Goal: Information Seeking & Learning: Learn about a topic

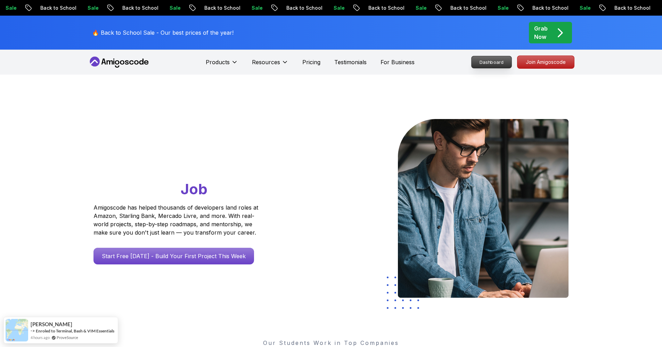
click at [496, 63] on p "Dashboard" at bounding box center [492, 62] width 40 height 12
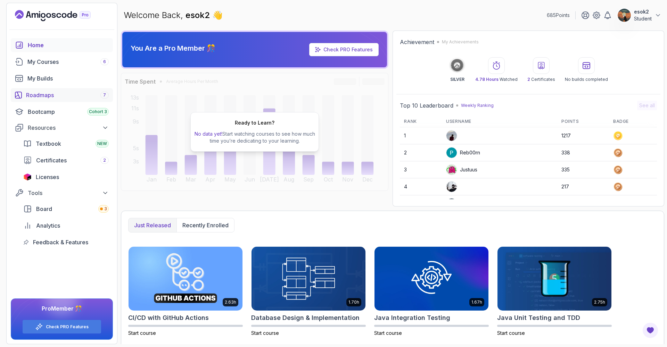
click at [74, 90] on link "Roadmaps 7" at bounding box center [62, 95] width 102 height 14
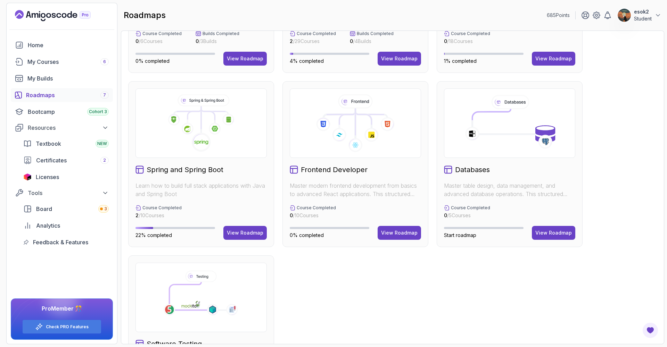
scroll to position [215, 0]
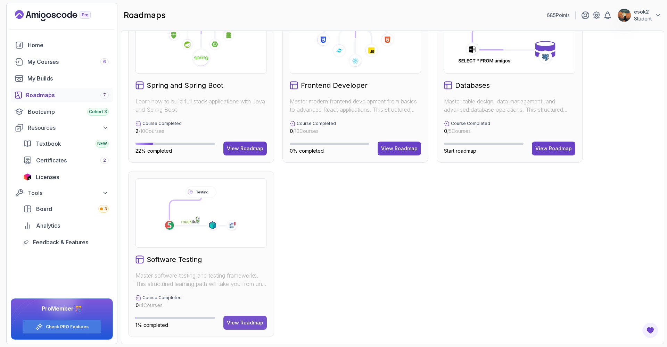
click at [245, 318] on button "View Roadmap" at bounding box center [244, 323] width 43 height 14
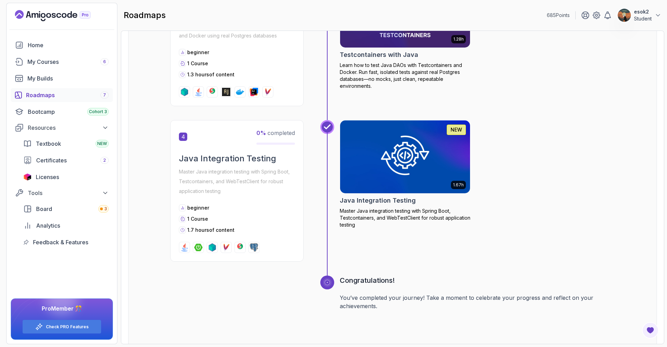
scroll to position [582, 0]
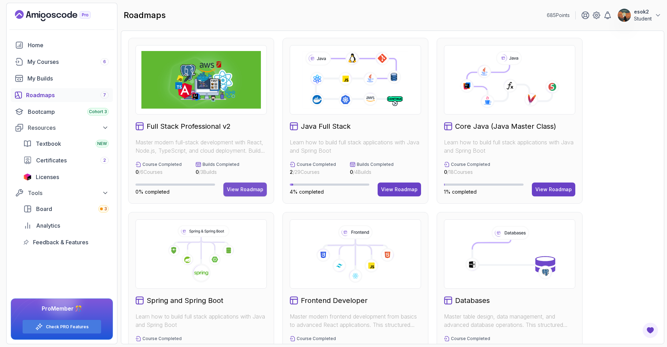
click at [256, 189] on div "View Roadmap" at bounding box center [245, 189] width 36 height 7
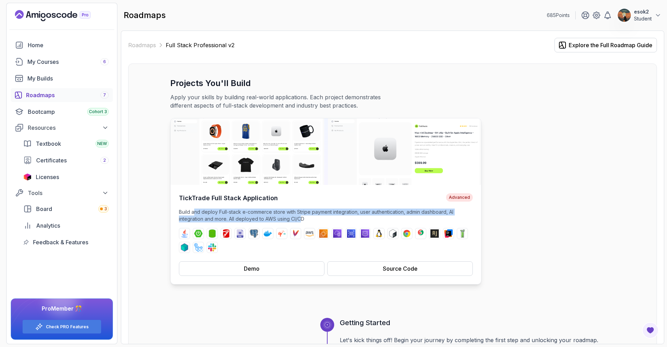
drag, startPoint x: 194, startPoint y: 215, endPoint x: 308, endPoint y: 218, distance: 113.3
click at [303, 218] on p "Build and deploy Full-stack e-commerce store with Stripe payment integration, u…" at bounding box center [326, 216] width 294 height 14
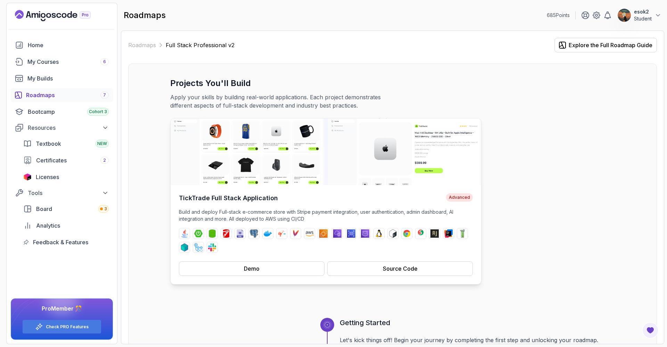
click at [308, 218] on p "Build and deploy Full-stack e-commerce store with Stripe payment integration, u…" at bounding box center [326, 216] width 294 height 14
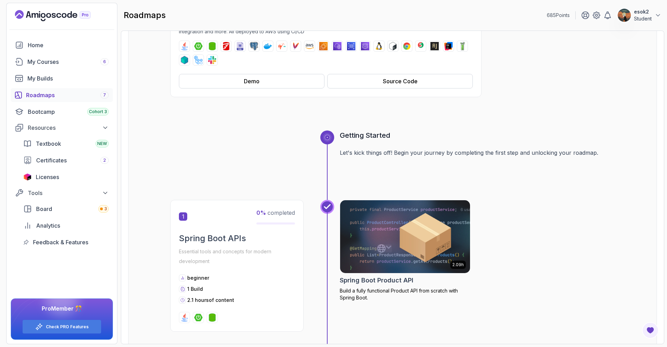
scroll to position [192, 0]
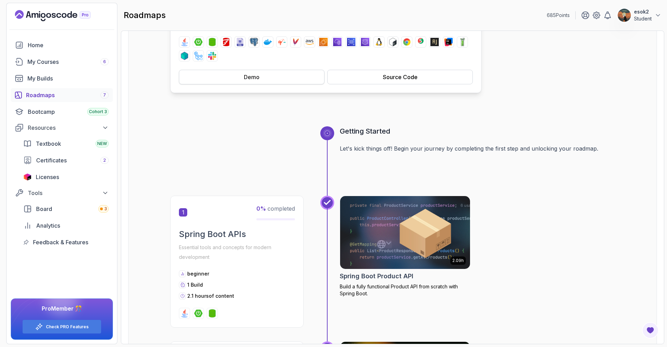
click at [284, 79] on button "Demo" at bounding box center [252, 77] width 146 height 15
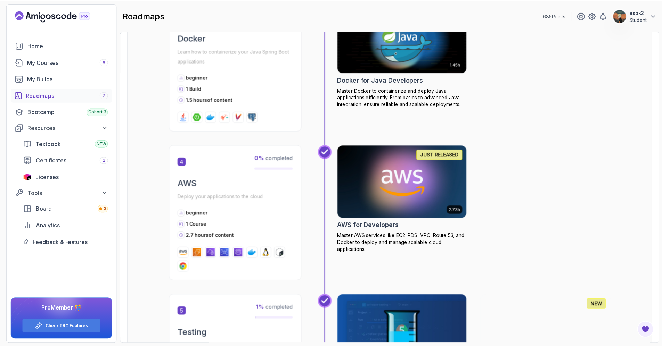
scroll to position [706, 0]
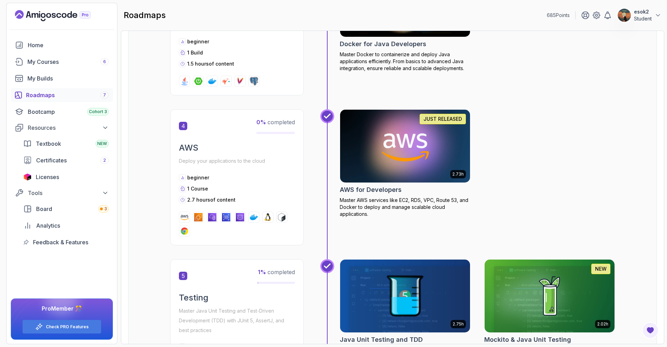
click at [436, 149] on img at bounding box center [405, 146] width 137 height 76
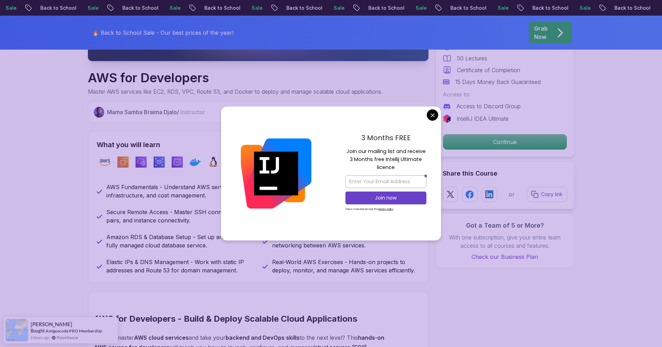
scroll to position [245, 0]
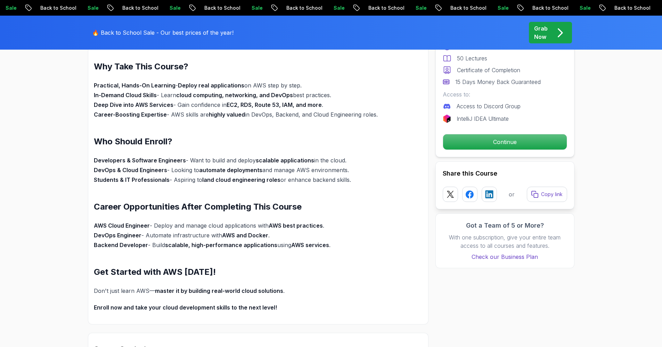
scroll to position [695, 0]
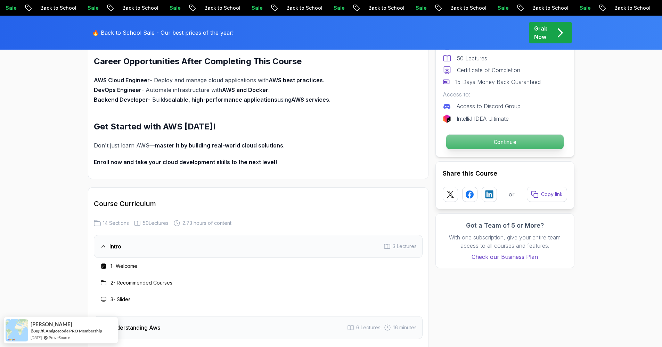
click at [483, 137] on p "Continue" at bounding box center [504, 142] width 117 height 15
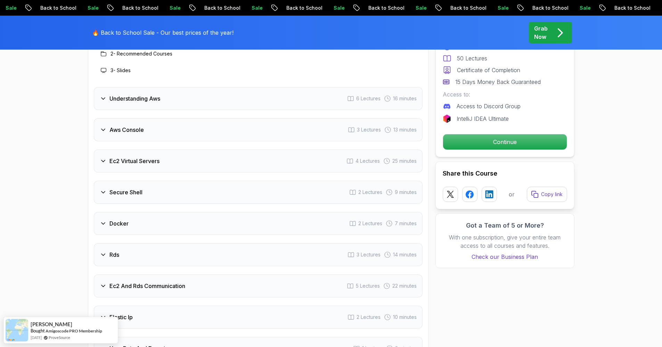
scroll to position [888, 0]
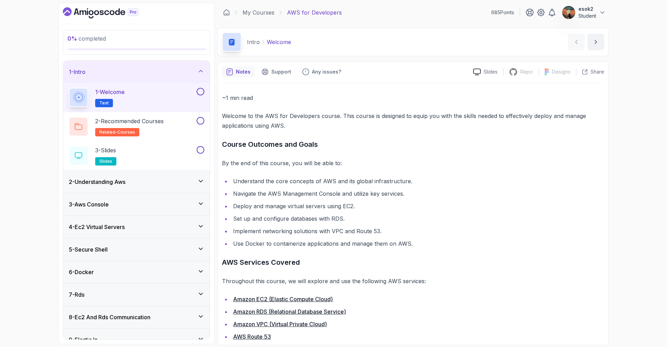
scroll to position [30, 0]
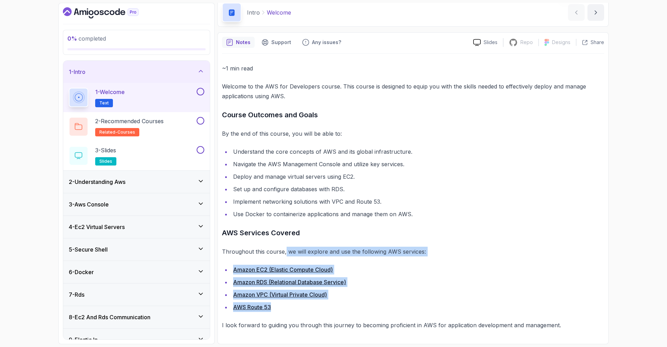
drag, startPoint x: 293, startPoint y: 252, endPoint x: 346, endPoint y: 312, distance: 79.8
click at [346, 312] on div "~1 min read Welcome to the AWS for Developers course. This course is designed t…" at bounding box center [413, 197] width 382 height 267
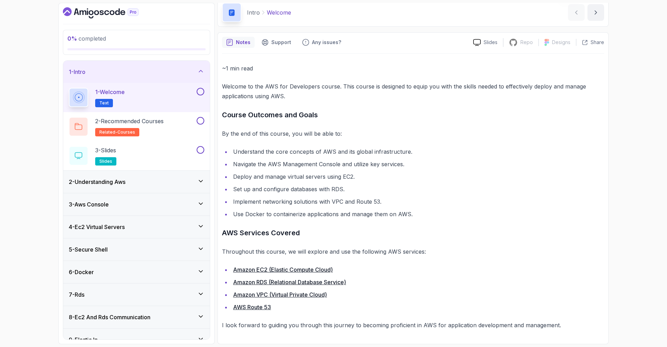
click at [346, 312] on li "AWS Route 53" at bounding box center [417, 308] width 373 height 10
click at [188, 126] on div "2 - Recommended Courses related-courses" at bounding box center [132, 126] width 126 height 19
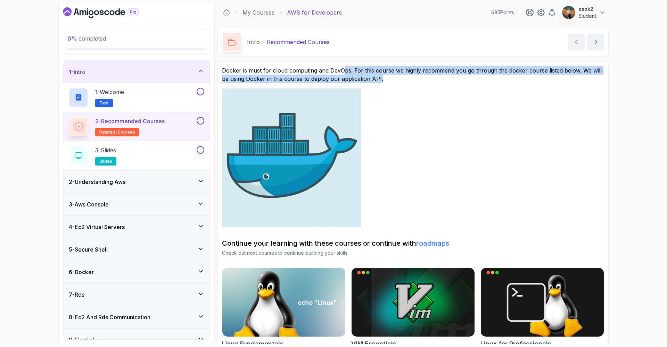
drag, startPoint x: 357, startPoint y: 71, endPoint x: 387, endPoint y: 80, distance: 31.7
click at [387, 80] on p "Docker is must for cloud computing and DevOps. For this course we highly recomm…" at bounding box center [413, 74] width 382 height 17
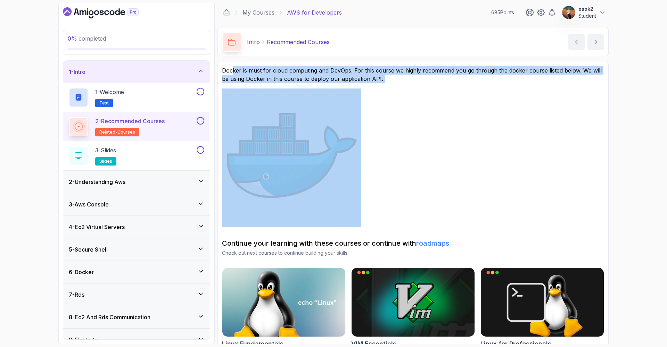
drag, startPoint x: 354, startPoint y: 85, endPoint x: 232, endPoint y: 73, distance: 122.9
click at [232, 73] on div "Docker is must for cloud computing and DevOps. For this course we highly recomm…" at bounding box center [413, 146] width 382 height 161
click at [232, 72] on p "Docker is must for cloud computing and DevOps. For this course we highly recomm…" at bounding box center [413, 74] width 382 height 17
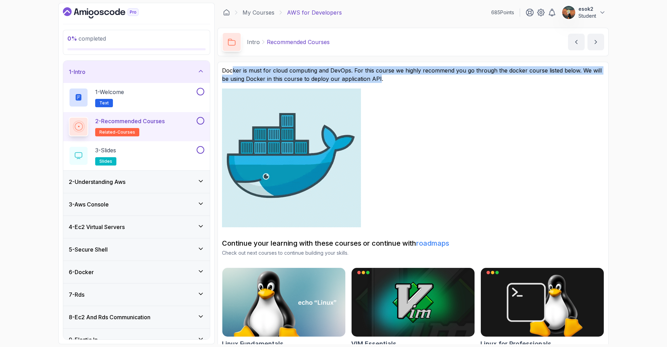
drag, startPoint x: 274, startPoint y: 72, endPoint x: 379, endPoint y: 78, distance: 104.8
click at [379, 78] on p "Docker is must for cloud computing and DevOps. For this course we highly recomm…" at bounding box center [413, 74] width 382 height 17
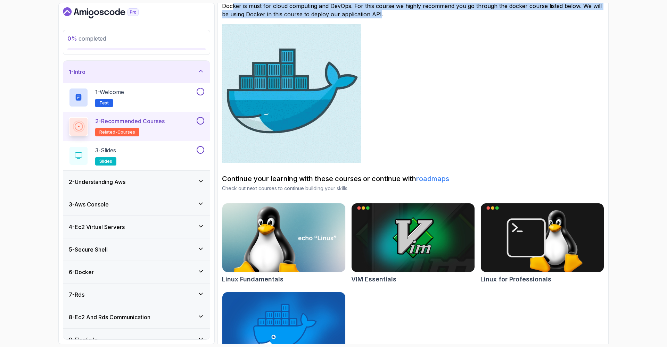
scroll to position [96, 0]
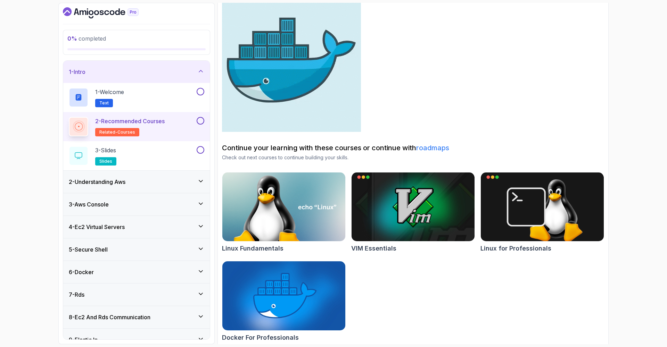
click at [163, 186] on div "2 - Understanding Aws" at bounding box center [137, 182] width 136 height 8
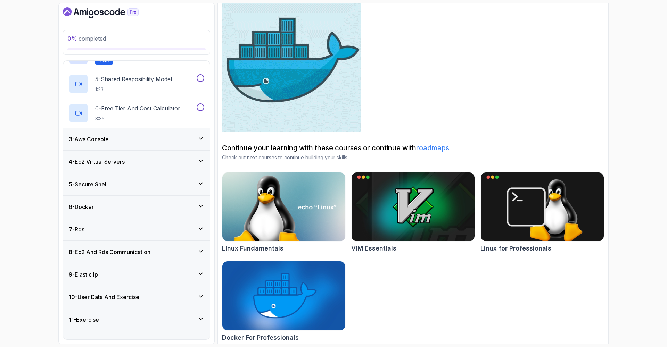
scroll to position [212, 0]
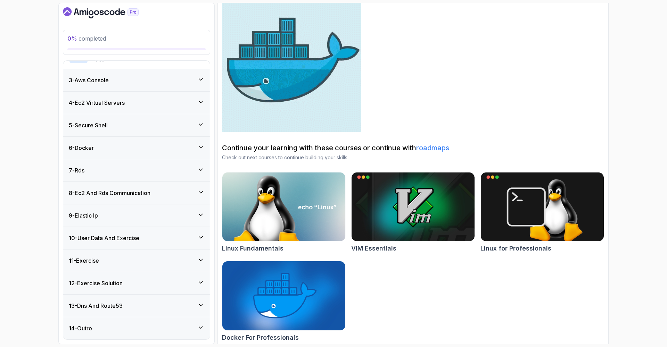
click at [173, 106] on div "4 - Ec2 Virtual Servers" at bounding box center [137, 103] width 136 height 8
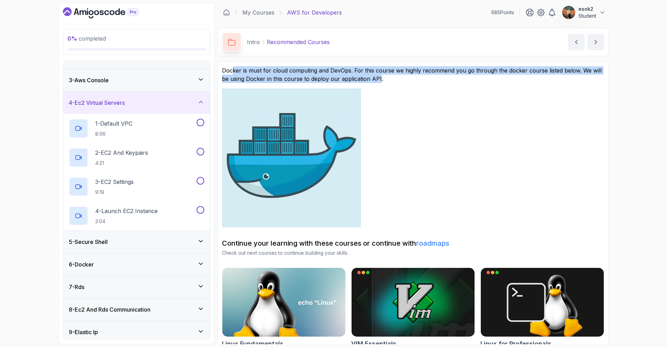
scroll to position [0, 0]
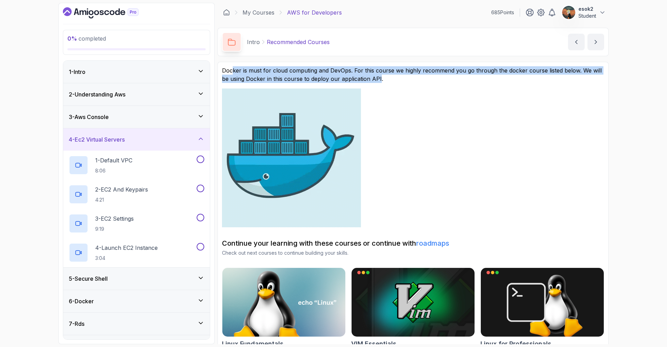
click at [88, 11] on icon "Dashboard" at bounding box center [87, 12] width 1 height 5
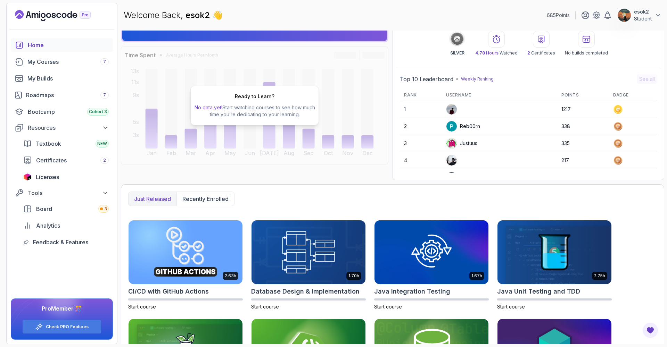
scroll to position [98, 0]
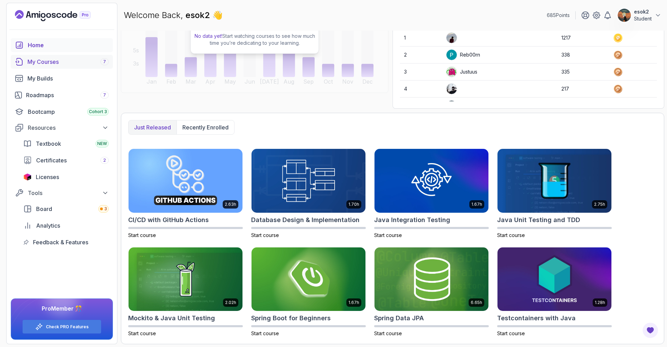
click at [63, 63] on div "My Courses 7" at bounding box center [67, 62] width 81 height 8
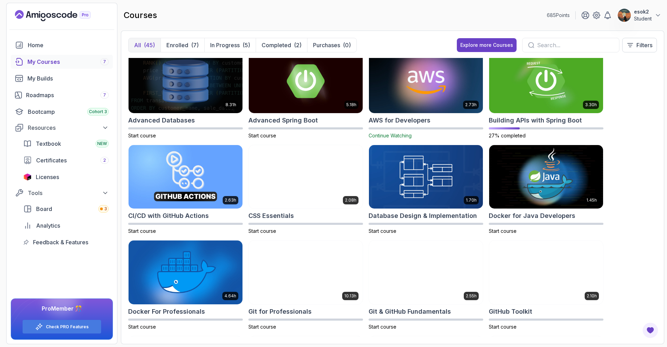
scroll to position [23, 0]
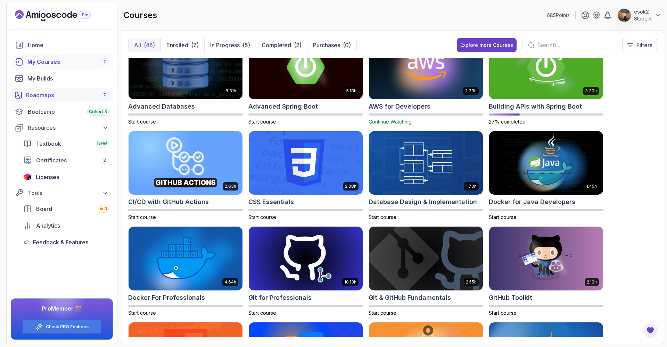
click at [59, 93] on div "Roadmaps 7" at bounding box center [67, 95] width 83 height 8
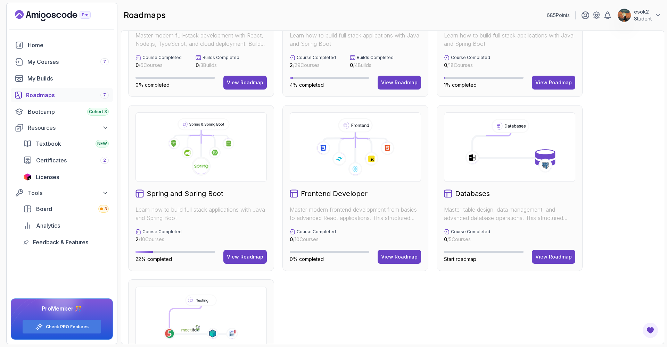
scroll to position [30, 0]
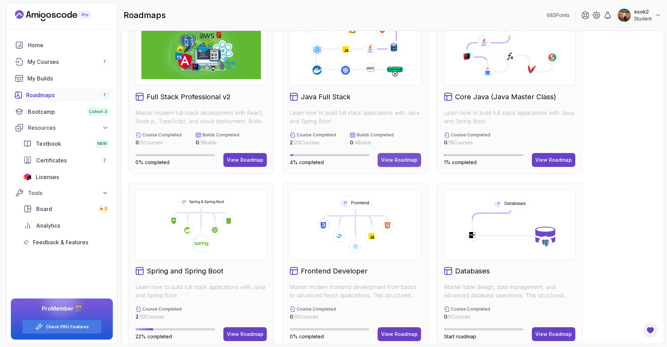
click at [404, 162] on div "View Roadmap" at bounding box center [399, 160] width 36 height 7
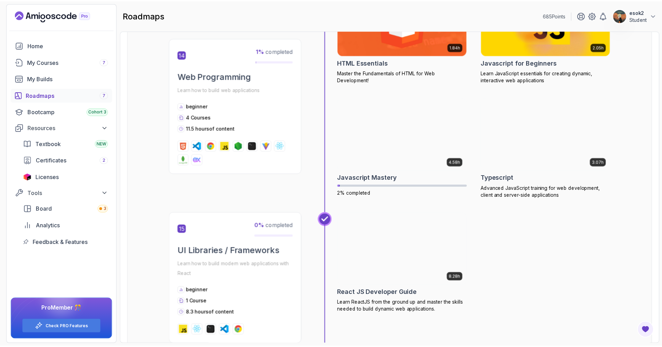
scroll to position [2613, 0]
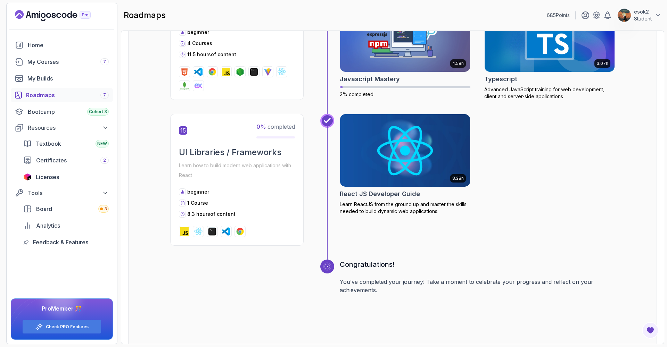
click at [372, 153] on img at bounding box center [405, 150] width 137 height 76
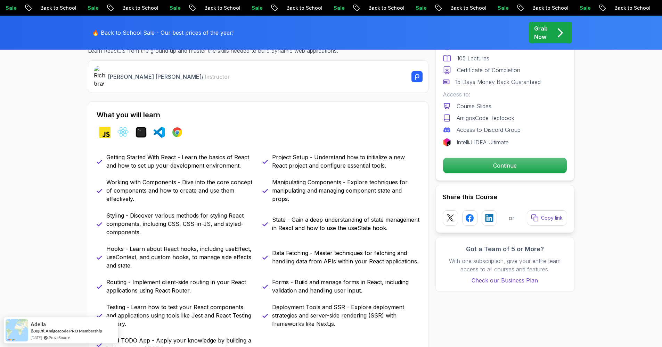
scroll to position [294, 0]
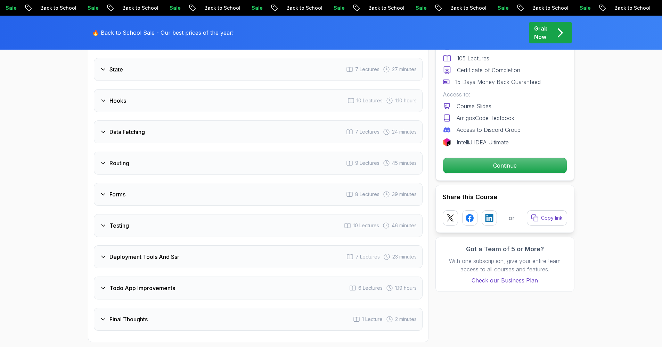
scroll to position [1256, 0]
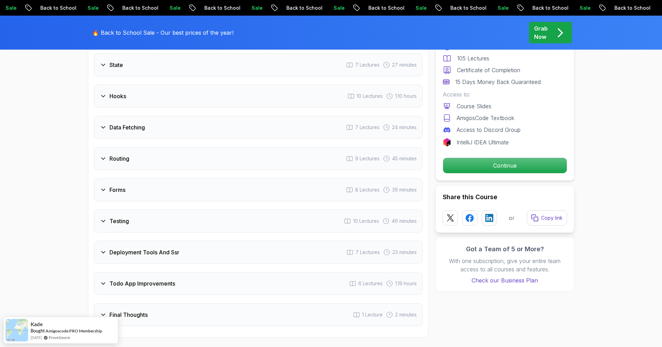
click at [246, 304] on div "Final Thoughts 1 Lecture 2 minutes" at bounding box center [258, 315] width 329 height 23
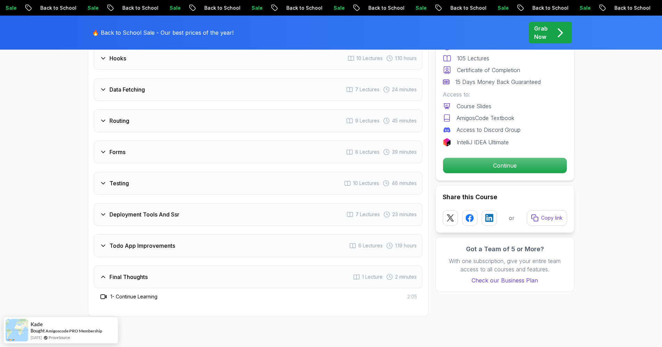
scroll to position [1275, 0]
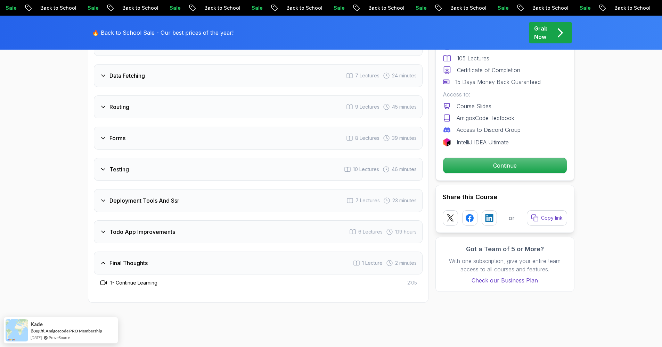
click at [252, 221] on div "Todo App Improvements 6 Lectures 1.19 hours" at bounding box center [258, 232] width 329 height 23
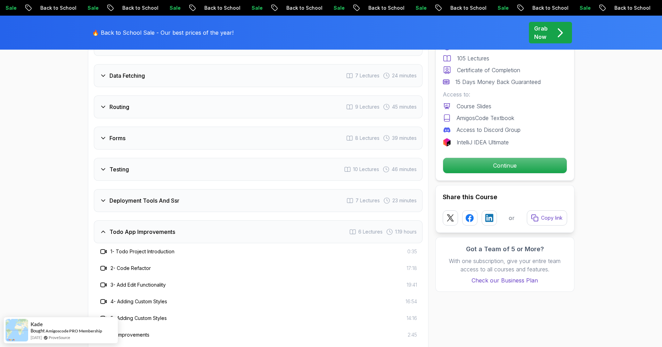
click at [251, 193] on div "Deployment Tools And Ssr 7 Lectures 23 minutes" at bounding box center [258, 200] width 329 height 23
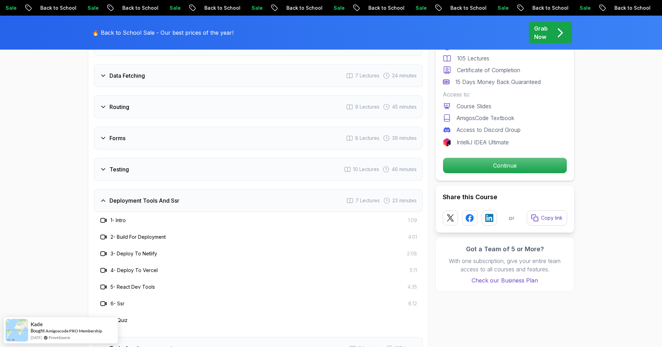
click at [253, 165] on div "Testing 10 Lectures 46 minutes" at bounding box center [258, 169] width 329 height 23
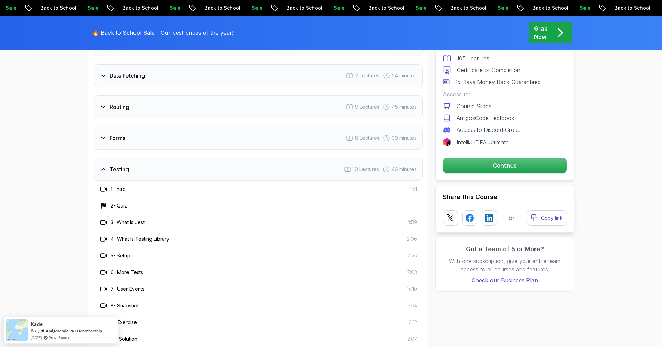
click at [265, 135] on div "Forms 8 Lectures 39 minutes" at bounding box center [258, 138] width 329 height 23
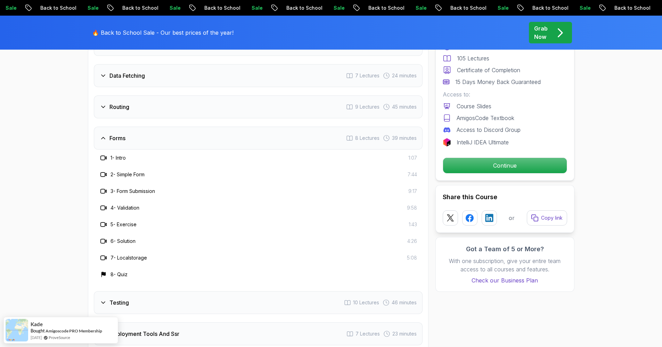
click at [246, 129] on div "Forms 8 Lectures 39 minutes" at bounding box center [258, 138] width 329 height 23
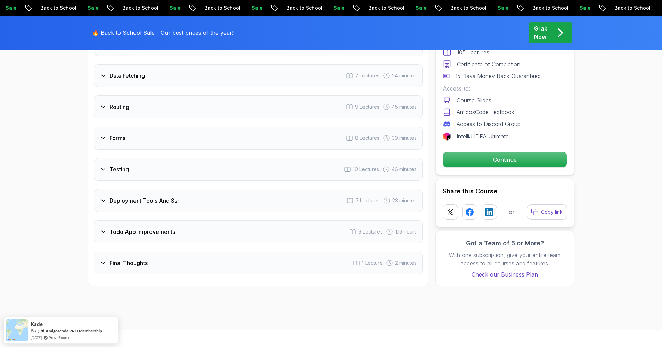
scroll to position [1190, 0]
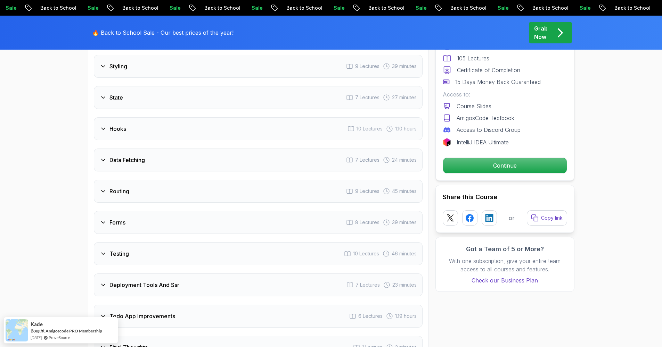
click at [212, 190] on div "Routing 9 Lectures 45 minutes" at bounding box center [258, 191] width 329 height 23
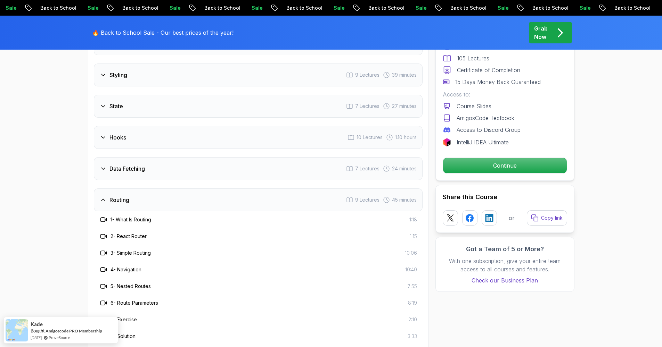
scroll to position [1177, 0]
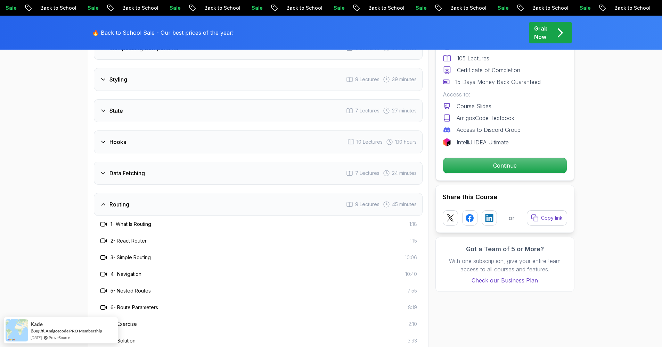
click at [200, 162] on div "Data Fetching 7 Lectures 24 minutes" at bounding box center [258, 173] width 329 height 23
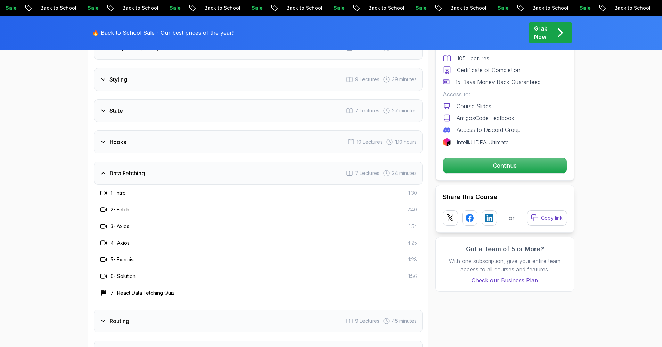
click at [212, 137] on div "Hooks 10 Lectures 1.10 hours" at bounding box center [258, 142] width 329 height 23
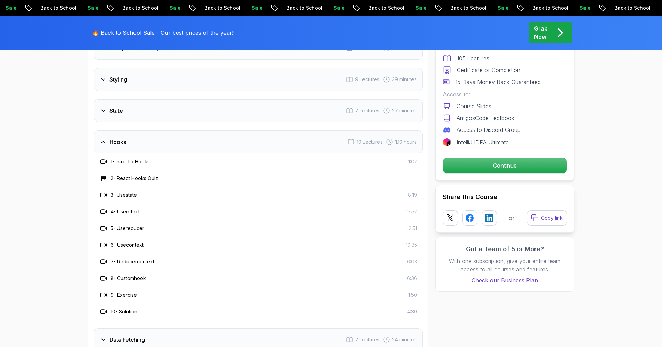
click at [216, 106] on div "State 7 Lectures 27 minutes" at bounding box center [258, 110] width 329 height 23
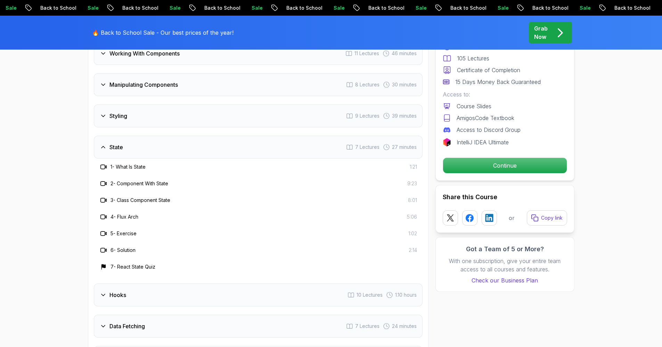
scroll to position [1106, 0]
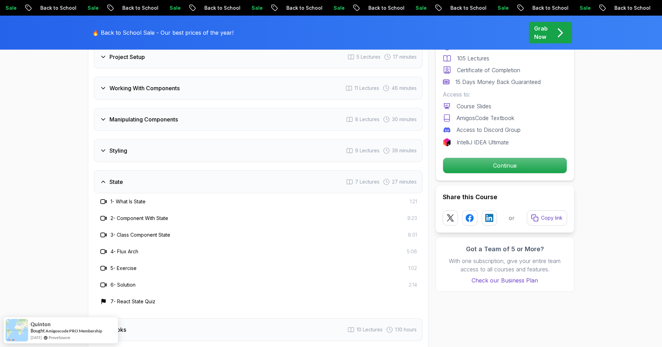
click at [202, 141] on div "Styling 9 Lectures 39 minutes" at bounding box center [258, 150] width 329 height 23
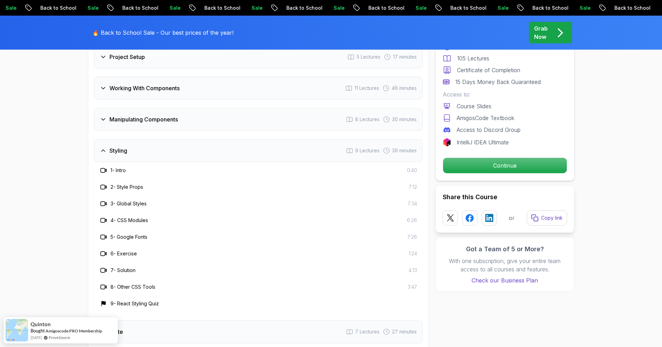
click at [214, 114] on div "Manipulating Components 8 Lectures 30 minutes" at bounding box center [258, 119] width 329 height 23
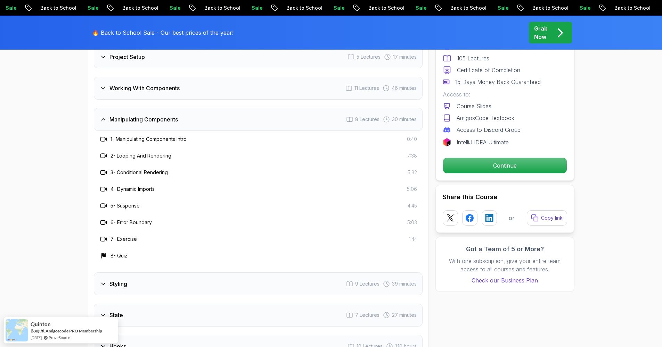
click at [231, 77] on div "Working With Components 11 Lectures 46 minutes" at bounding box center [258, 88] width 329 height 23
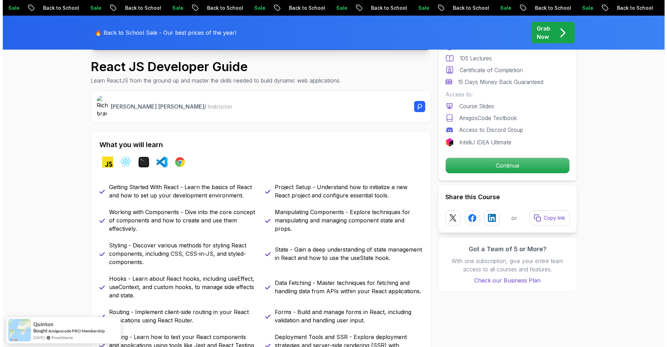
scroll to position [0, 0]
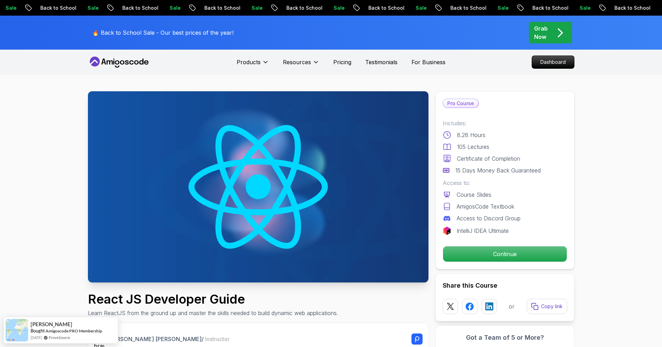
click at [130, 63] on icon at bounding box center [131, 62] width 5 height 4
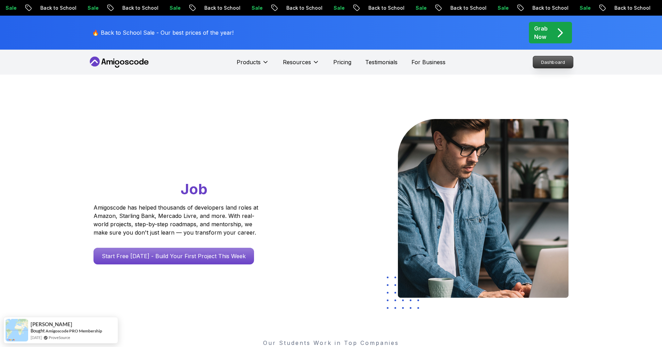
click at [552, 66] on p "Dashboard" at bounding box center [553, 62] width 40 height 12
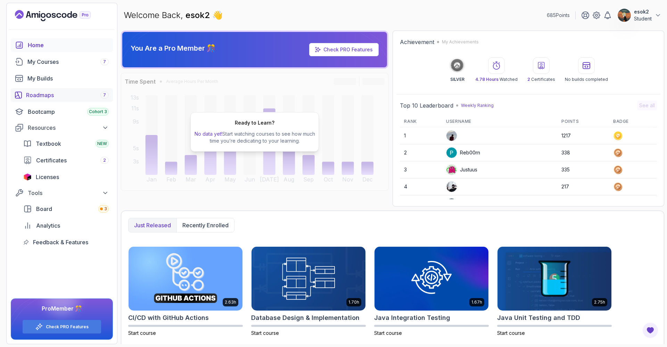
click at [52, 96] on div "Roadmaps 7" at bounding box center [67, 95] width 83 height 8
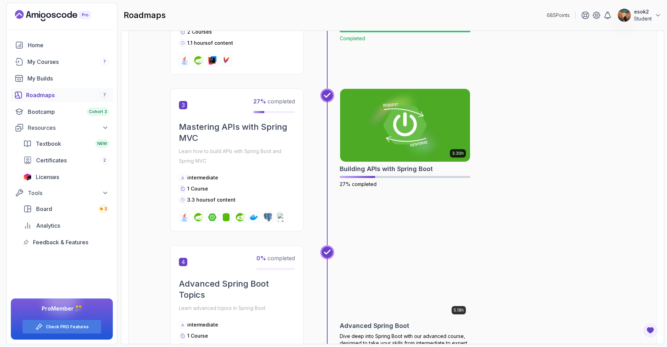
scroll to position [389, 0]
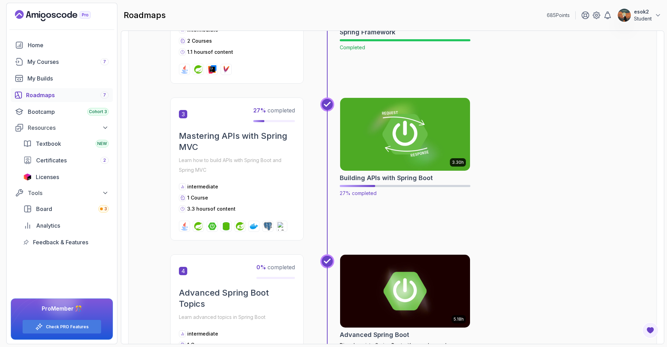
click at [451, 130] on img at bounding box center [405, 134] width 137 height 76
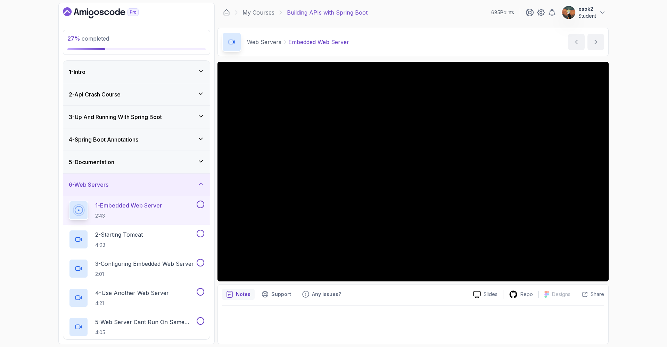
click at [201, 183] on icon at bounding box center [200, 184] width 7 height 7
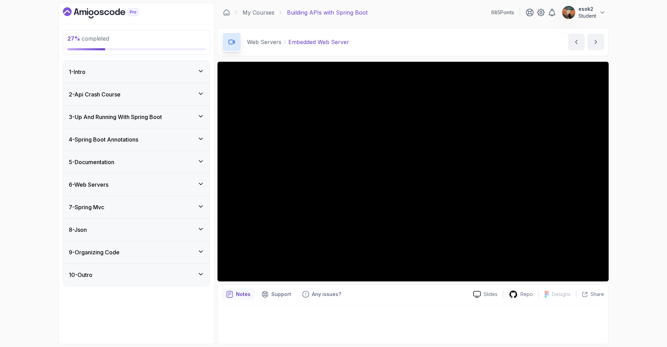
click at [200, 200] on div "7 - Spring Mvc" at bounding box center [136, 207] width 147 height 22
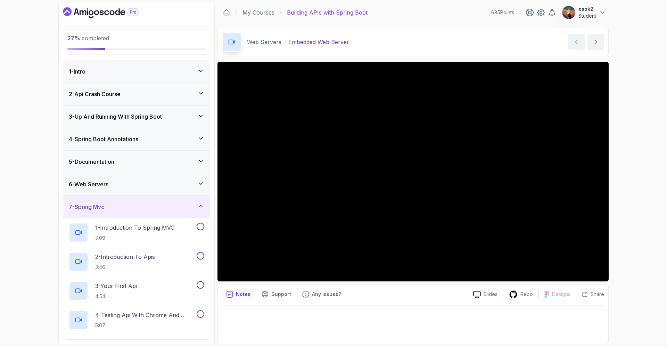
click at [200, 200] on div "7 - Spring Mvc" at bounding box center [136, 207] width 147 height 22
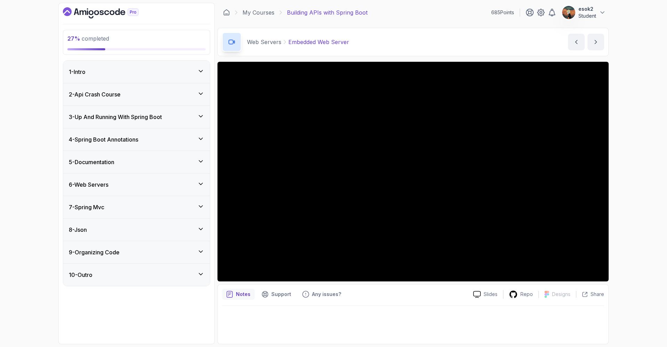
click at [198, 222] on div "8 - Json" at bounding box center [136, 230] width 147 height 22
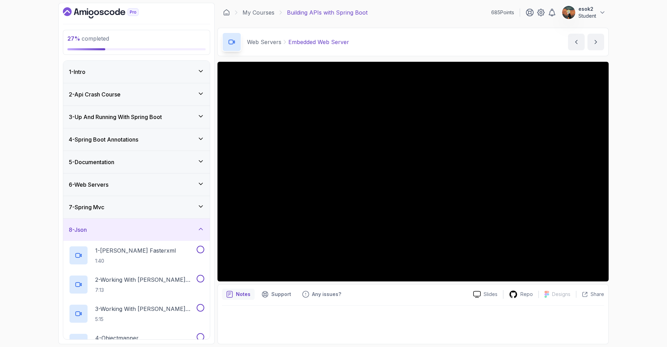
click at [198, 223] on div "8 - Json" at bounding box center [136, 230] width 147 height 22
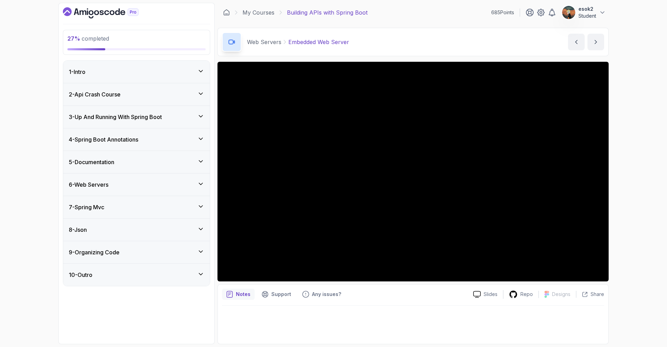
click at [204, 209] on icon at bounding box center [200, 206] width 7 height 7
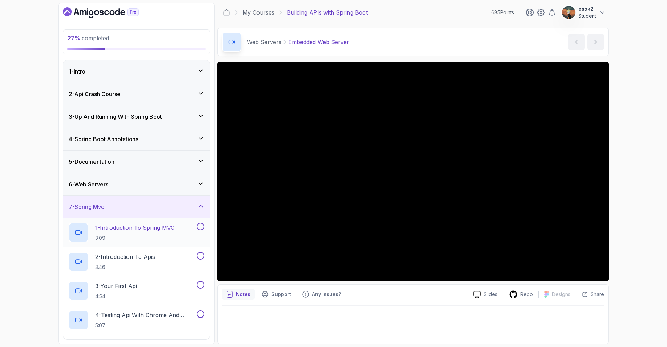
click at [185, 234] on div "1 - Introduction To Spring MVC 3:09" at bounding box center [132, 232] width 126 height 19
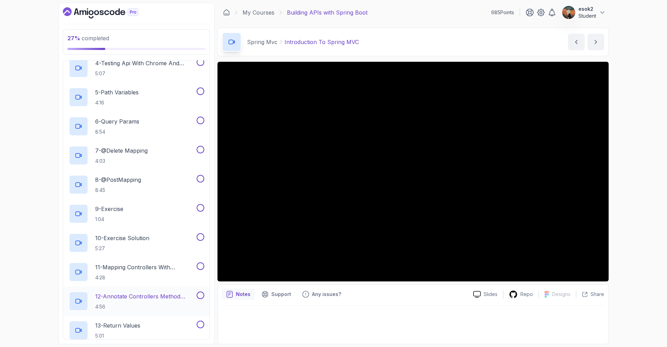
scroll to position [413, 0]
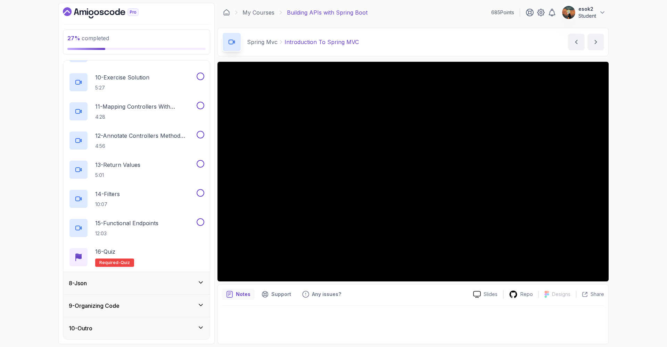
click at [184, 287] on div "8 - Json" at bounding box center [137, 283] width 136 height 8
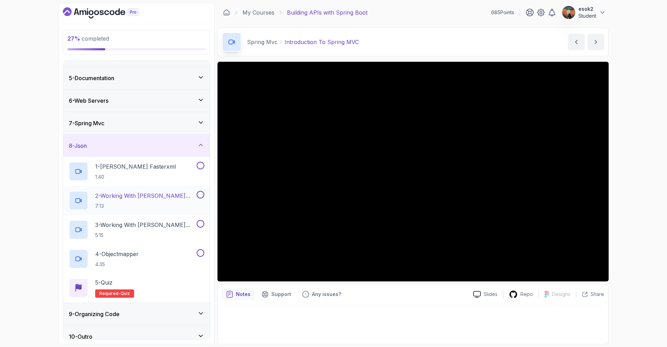
scroll to position [92, 0]
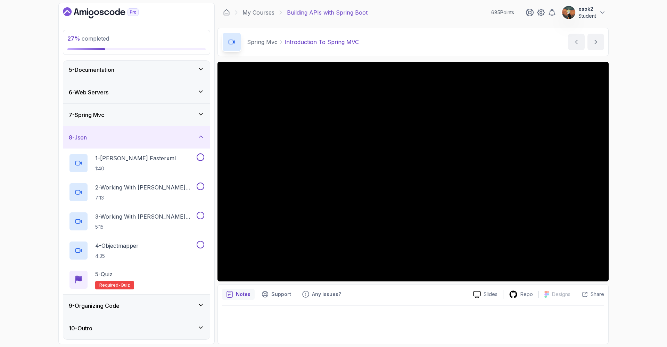
click at [187, 304] on div "9 - Organizing Code" at bounding box center [137, 306] width 136 height 8
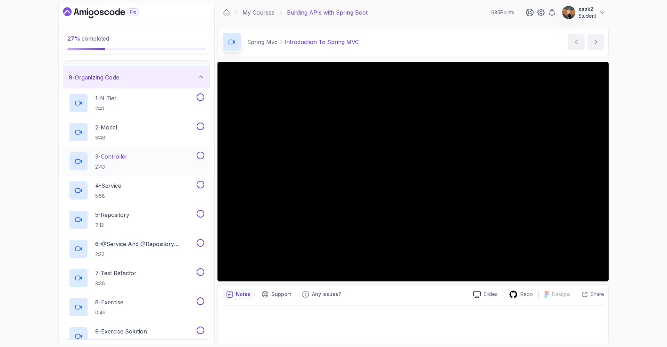
scroll to position [104, 0]
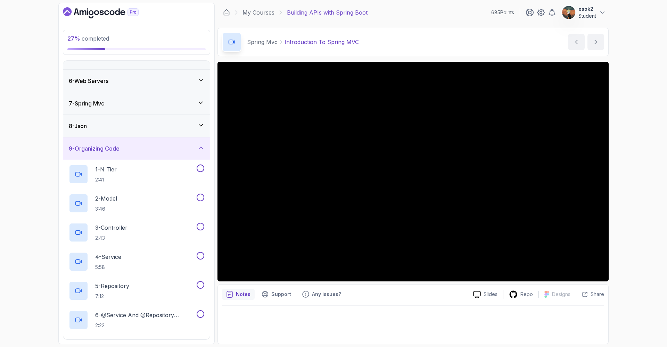
click at [180, 131] on div "8 - Json" at bounding box center [136, 126] width 147 height 22
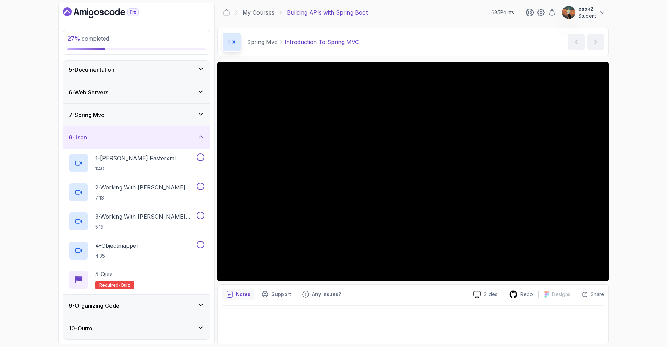
scroll to position [84, 0]
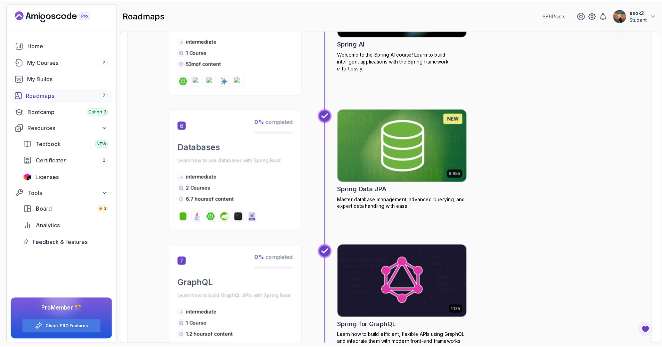
scroll to position [686, 0]
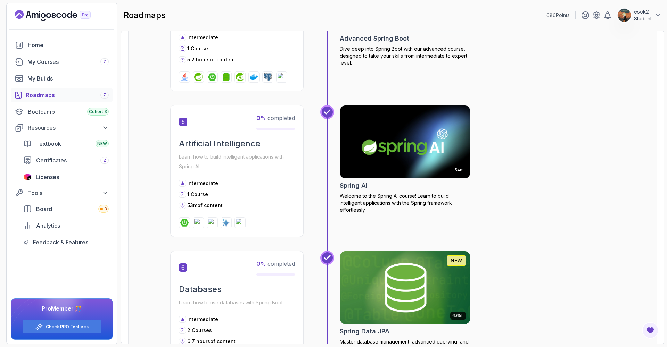
click at [411, 125] on img at bounding box center [405, 142] width 137 height 76
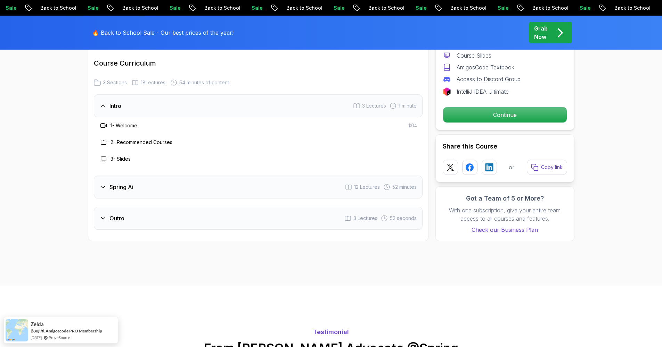
scroll to position [915, 0]
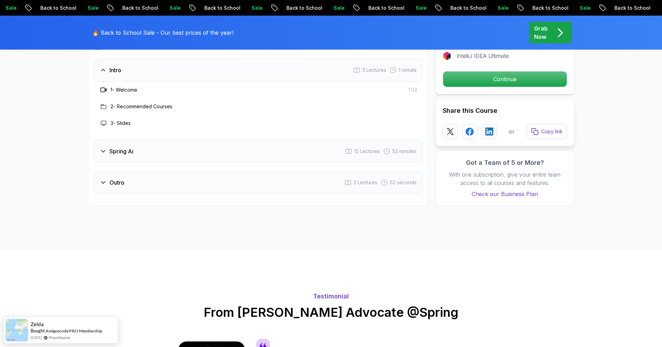
click at [294, 150] on div "Spring Ai 12 Lectures 52 minutes" at bounding box center [258, 151] width 329 height 23
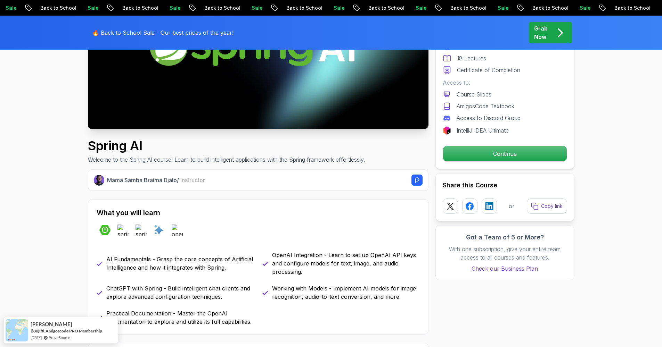
scroll to position [149, 0]
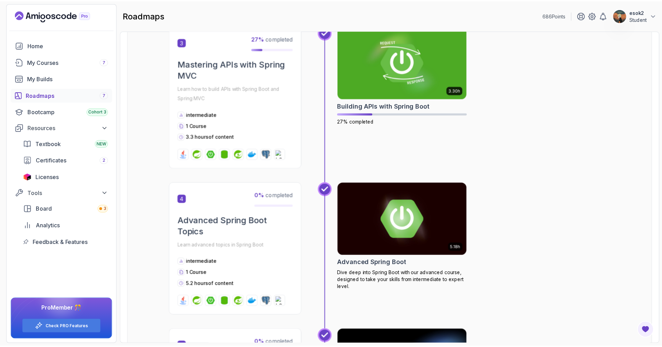
scroll to position [466, 0]
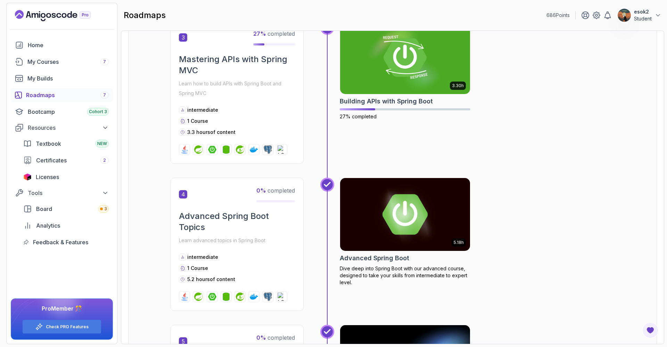
click at [372, 215] on img at bounding box center [405, 215] width 137 height 76
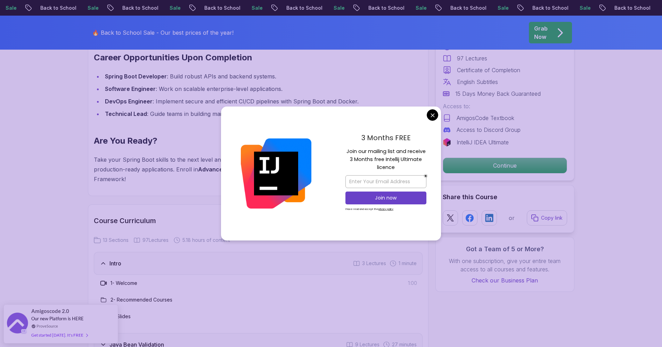
scroll to position [814, 0]
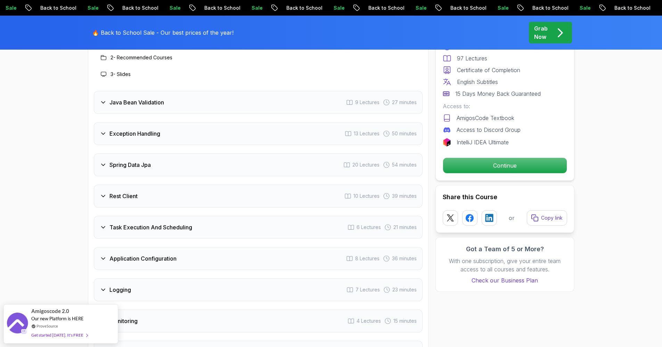
scroll to position [1056, 0]
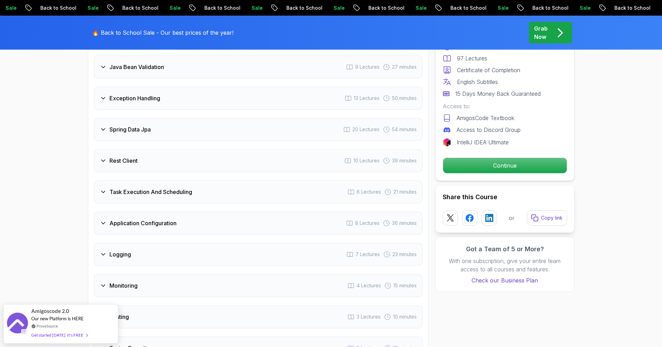
click at [300, 150] on div "Rest Client 10 Lectures 39 minutes" at bounding box center [258, 160] width 329 height 23
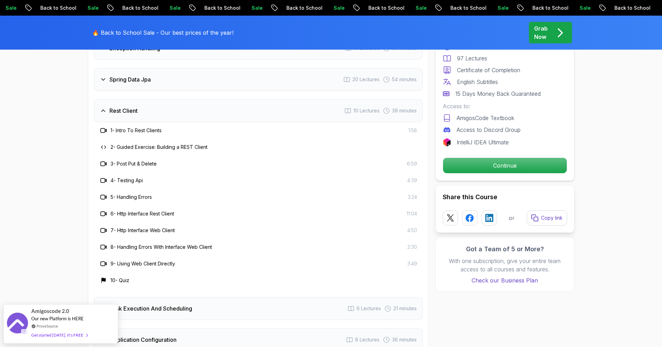
click at [227, 99] on div "Rest Client 10 Lectures 39 minutes" at bounding box center [258, 110] width 329 height 23
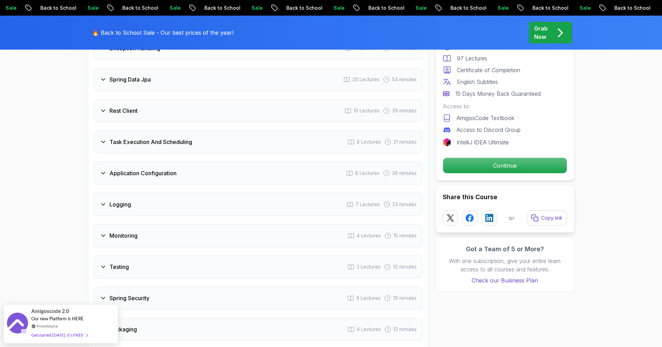
click at [246, 68] on div "Spring Data Jpa 20 Lectures 54 minutes" at bounding box center [258, 79] width 329 height 23
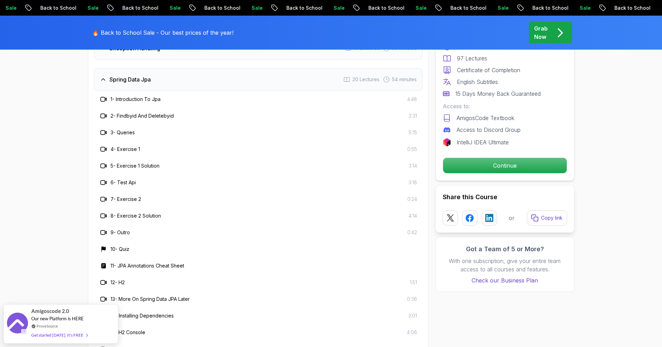
click at [246, 68] on div "Spring Data Jpa 20 Lectures 54 minutes" at bounding box center [258, 79] width 329 height 23
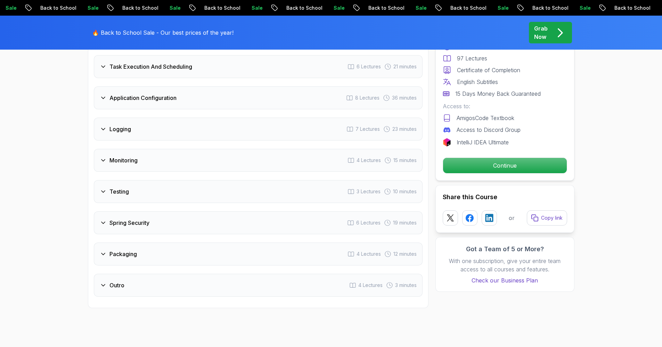
scroll to position [1167, 0]
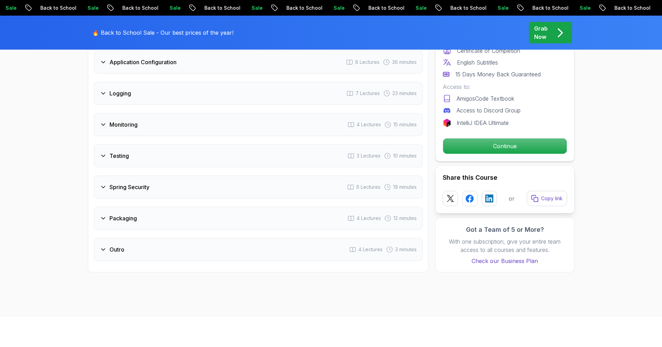
click at [255, 176] on div "Spring Security 6 Lectures 19 minutes" at bounding box center [258, 187] width 329 height 23
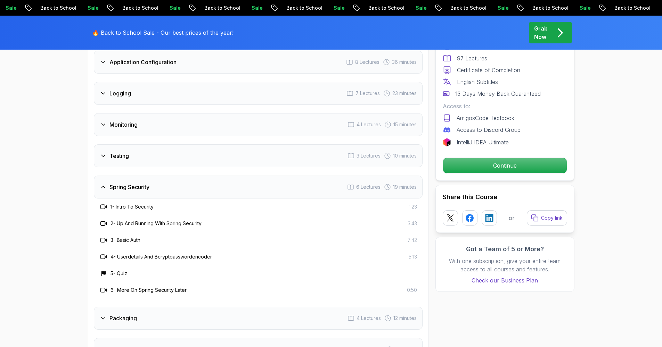
click at [245, 307] on div "Packaging 4 Lectures 12 minutes" at bounding box center [258, 318] width 329 height 23
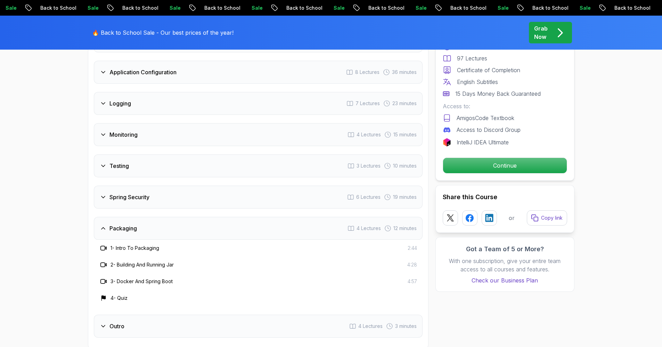
scroll to position [1111, 0]
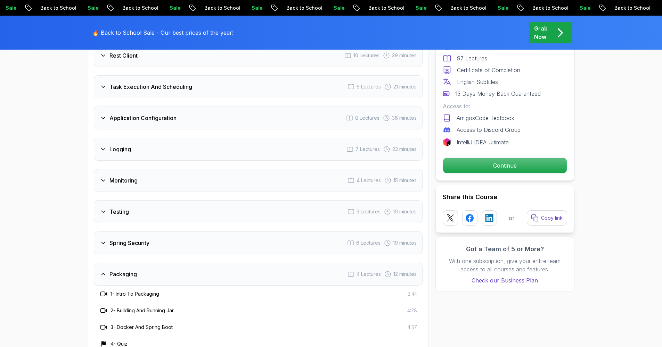
click at [204, 200] on div "Testing 3 Lectures 10 minutes" at bounding box center [258, 211] width 329 height 23
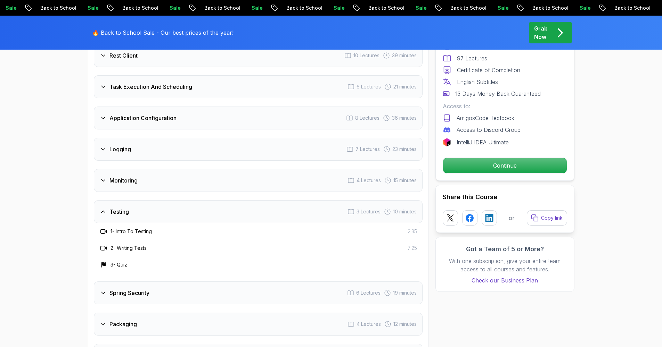
click at [225, 169] on div "Monitoring 4 Lectures 15 minutes" at bounding box center [258, 180] width 329 height 23
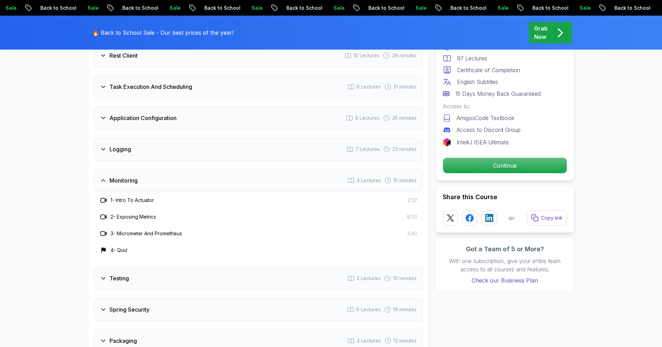
click at [238, 138] on div "Logging 7 Lectures 23 minutes" at bounding box center [258, 149] width 329 height 23
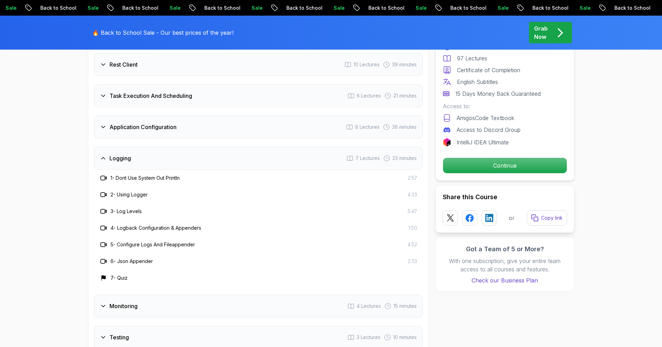
scroll to position [1057, 0]
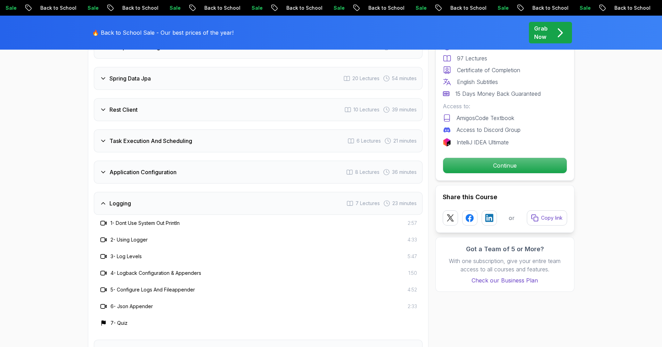
click at [229, 161] on div "Application Configuration 8 Lectures 36 minutes" at bounding box center [258, 172] width 329 height 23
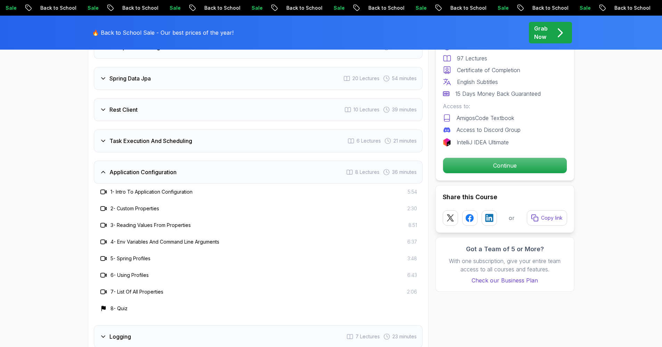
click at [238, 130] on div "Task Execution And Scheduling 6 Lectures 21 minutes" at bounding box center [258, 141] width 329 height 23
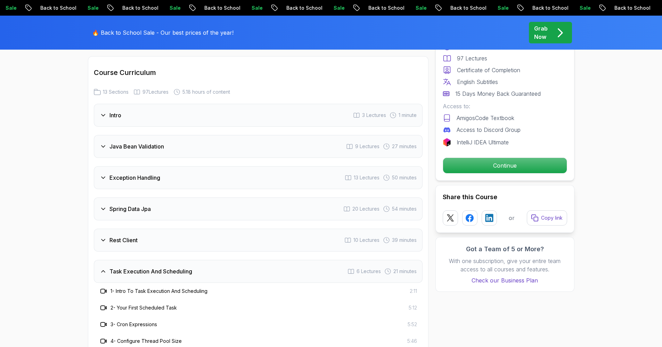
scroll to position [901, 0]
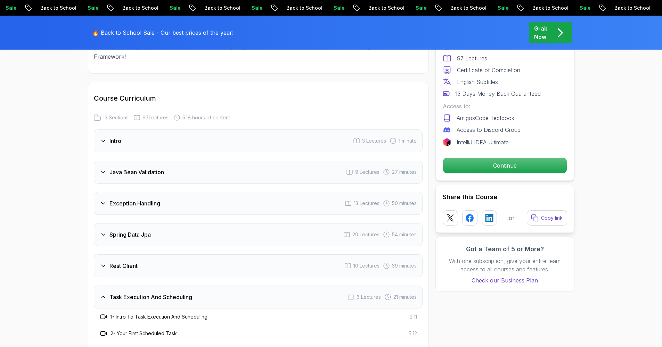
click at [221, 223] on div "Spring Data Jpa 20 Lectures 54 minutes" at bounding box center [258, 234] width 329 height 23
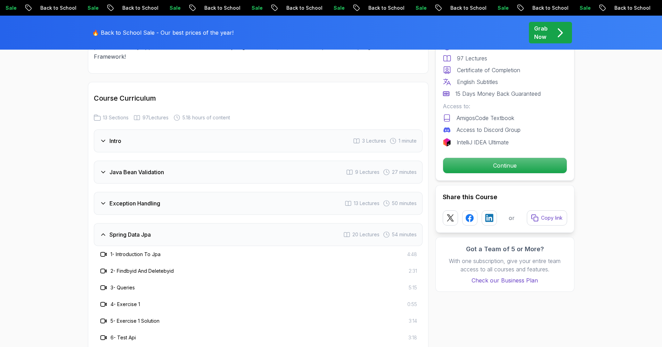
click at [235, 161] on div "Java Bean Validation 9 Lectures 27 minutes" at bounding box center [258, 172] width 329 height 23
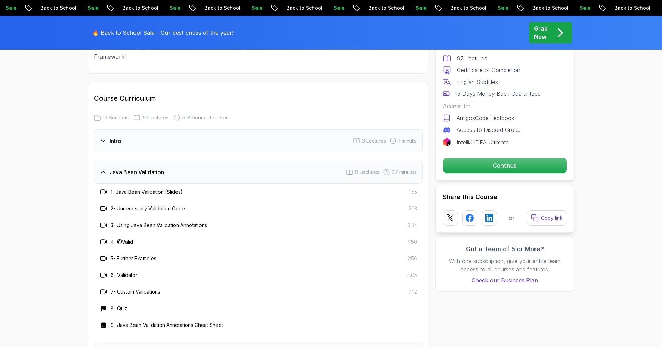
click at [246, 130] on div "Intro 3 Lectures 1 minute" at bounding box center [258, 141] width 329 height 23
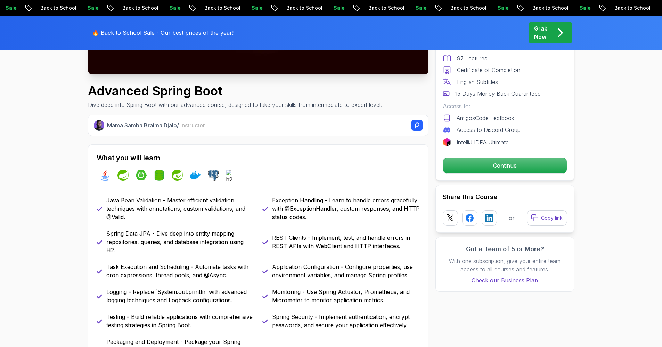
scroll to position [137, 0]
